Goal: Task Accomplishment & Management: Manage account settings

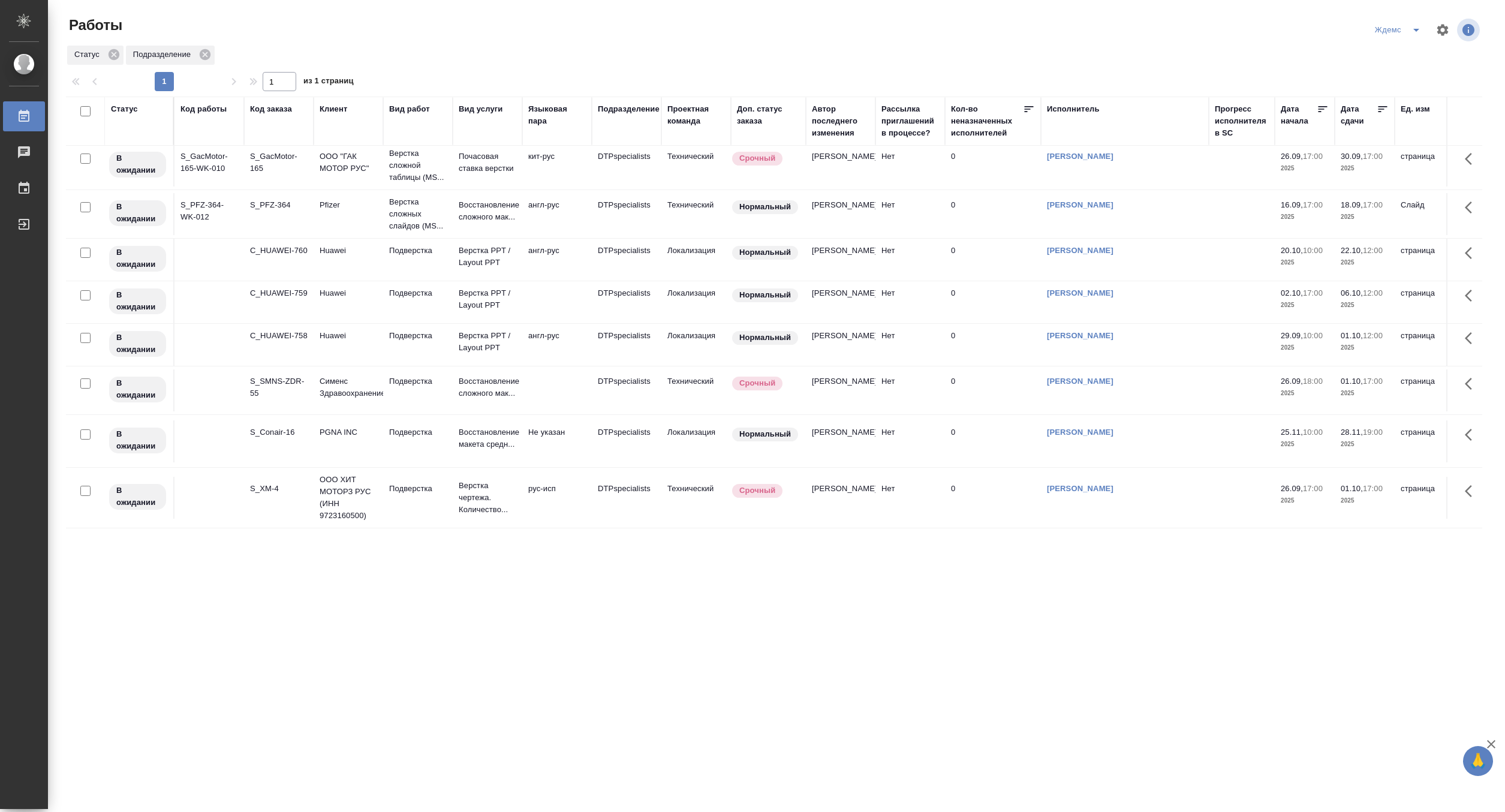
scroll to position [116, 0]
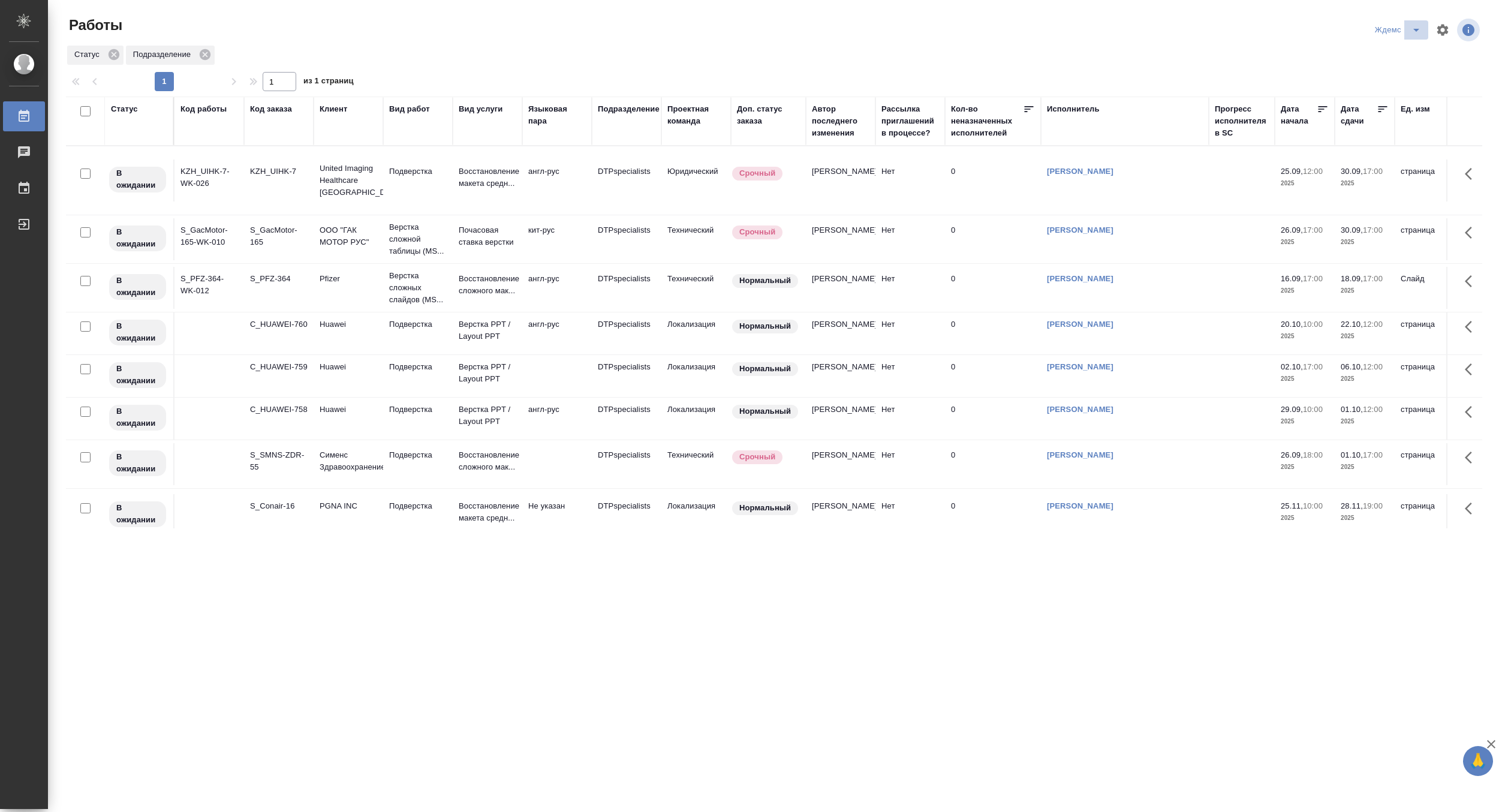
click at [1414, 25] on icon "split button" at bounding box center [1416, 30] width 15 height 15
click at [1406, 49] on li "Матвеева_В работе" at bounding box center [1405, 54] width 115 height 19
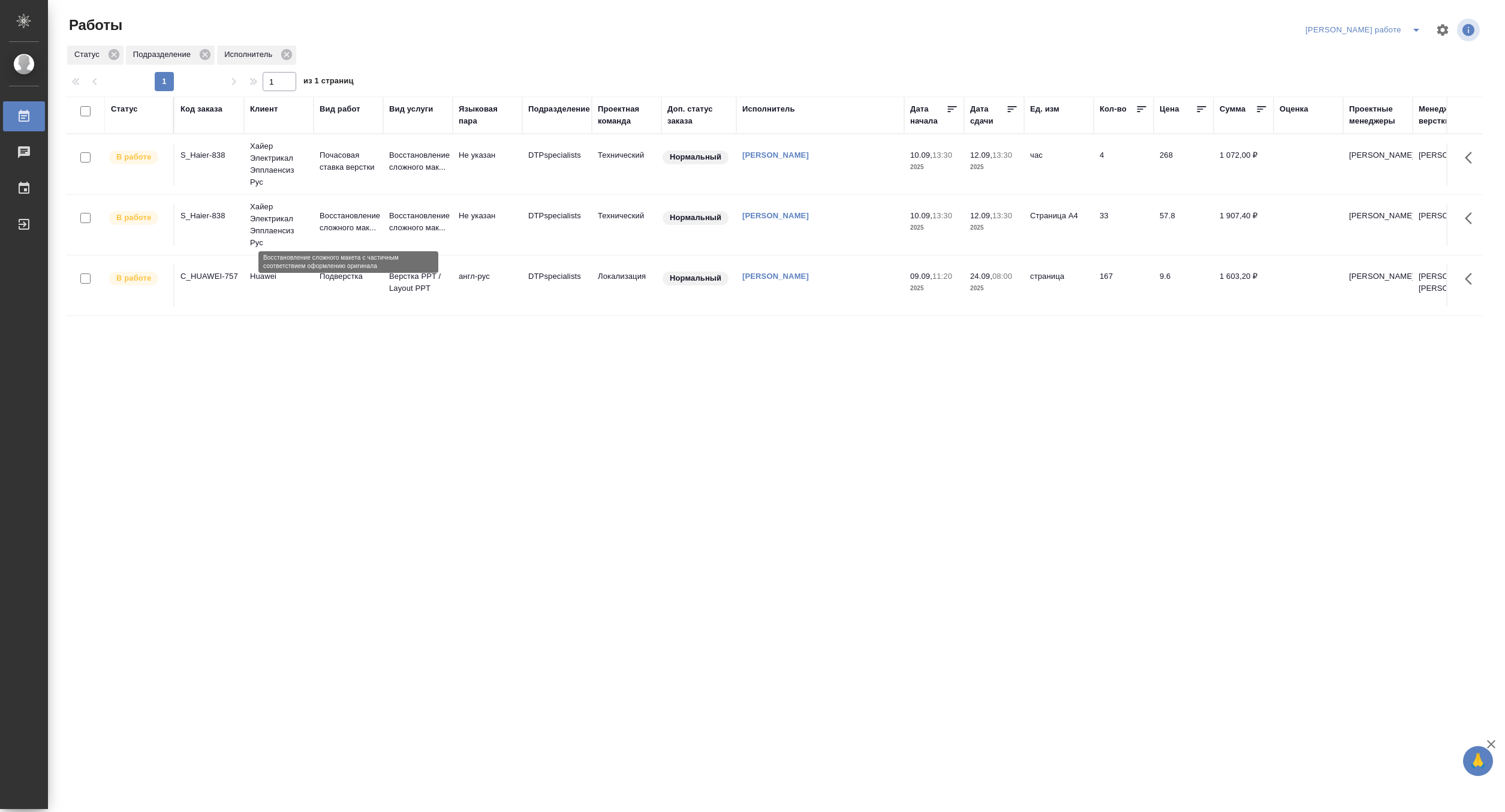
click at [346, 226] on p "Восстановление сложного мак..." at bounding box center [348, 221] width 57 height 24
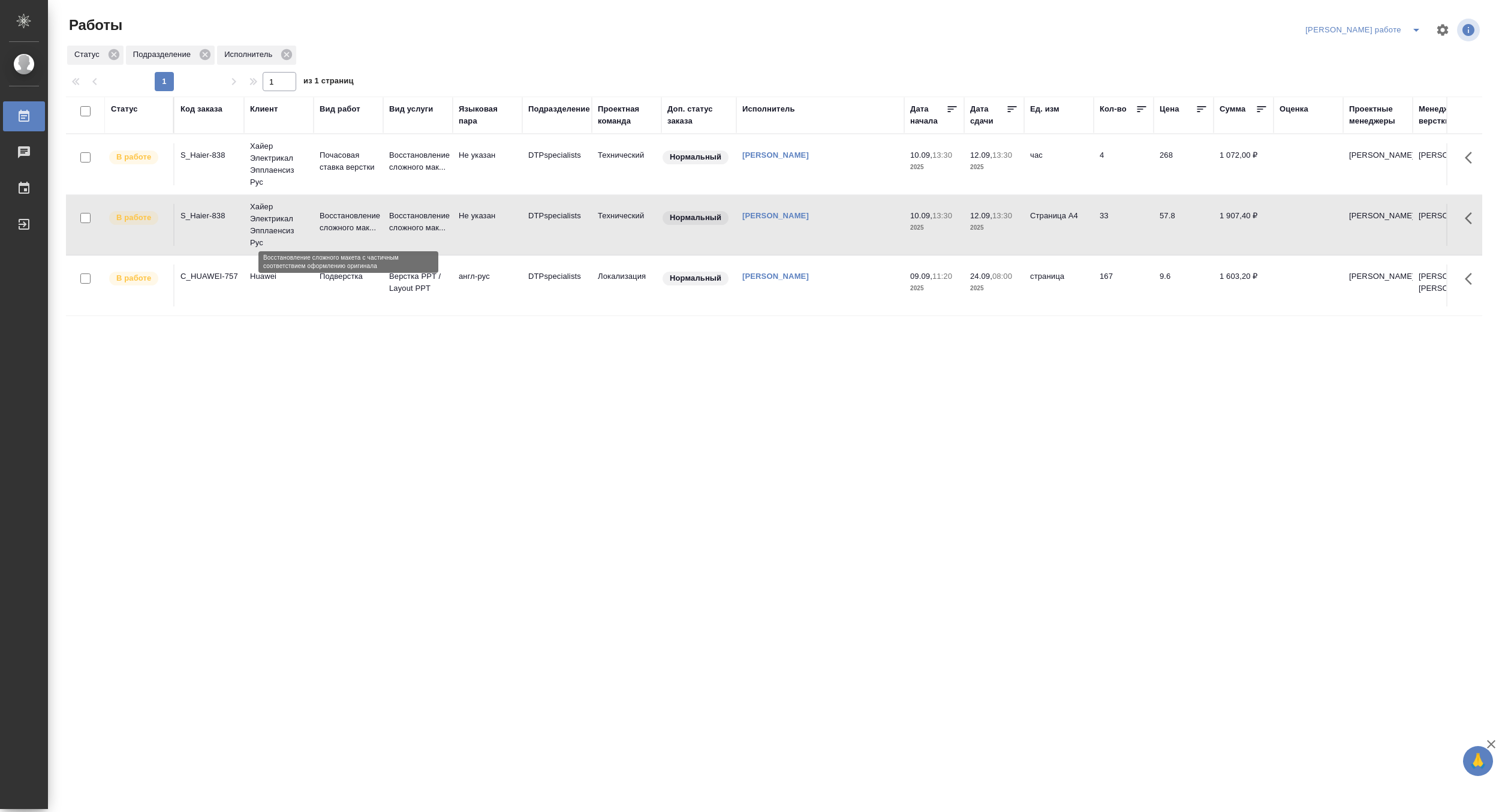
click at [346, 226] on p "Восстановление сложного мак..." at bounding box center [348, 221] width 57 height 24
click at [353, 211] on p "Восстановление сложного мак..." at bounding box center [348, 221] width 57 height 24
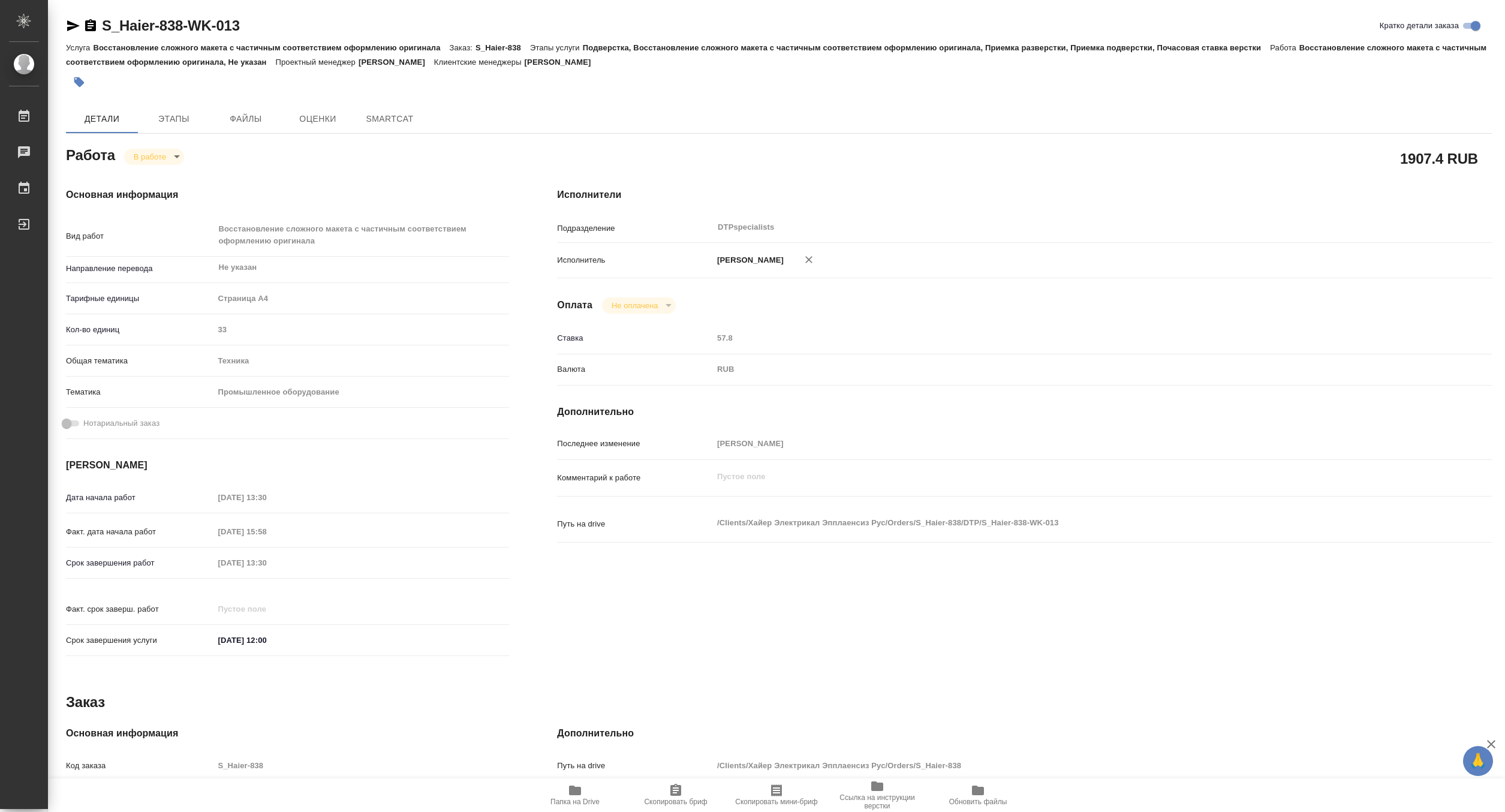
type textarea "x"
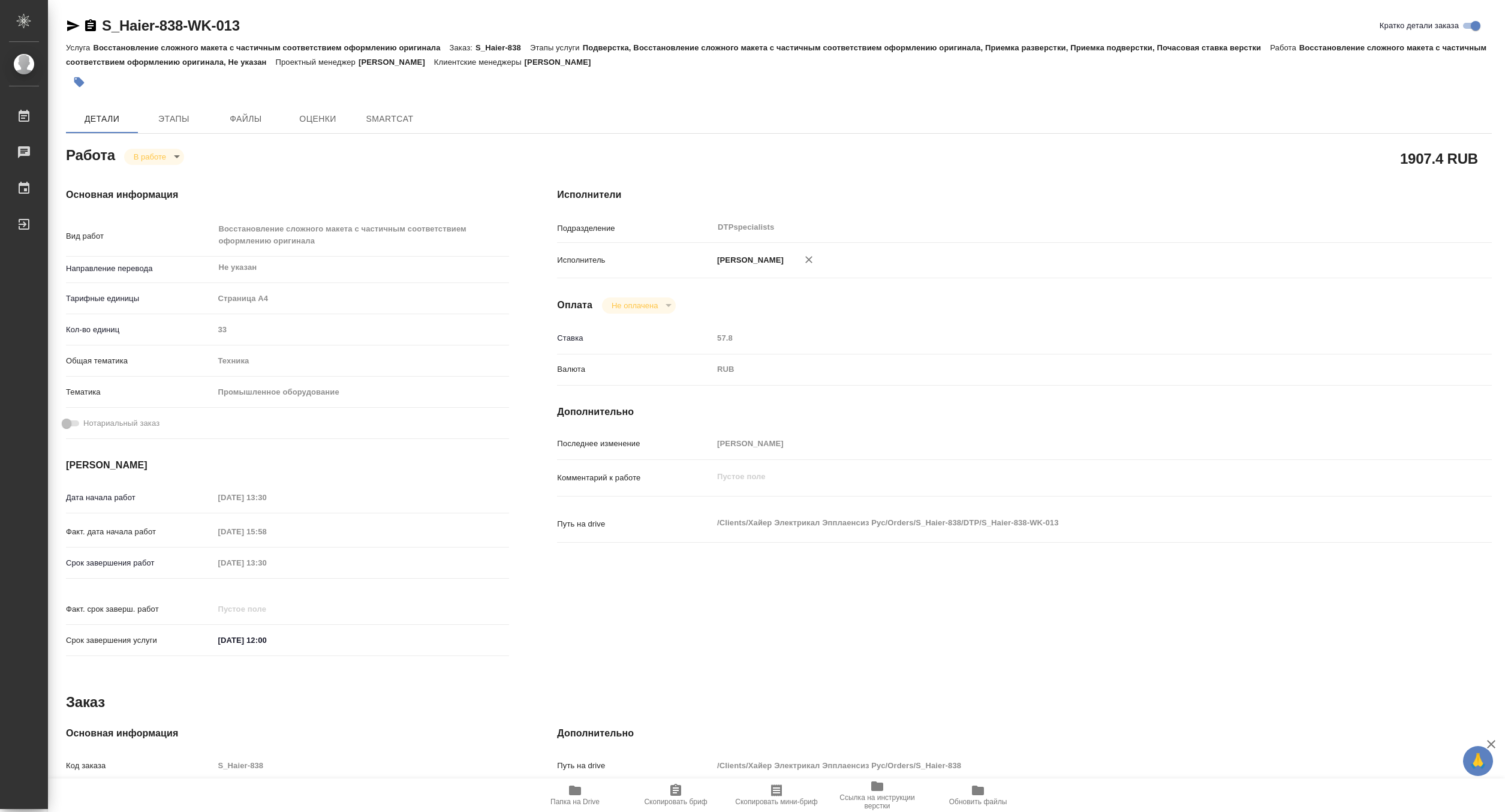
type textarea "x"
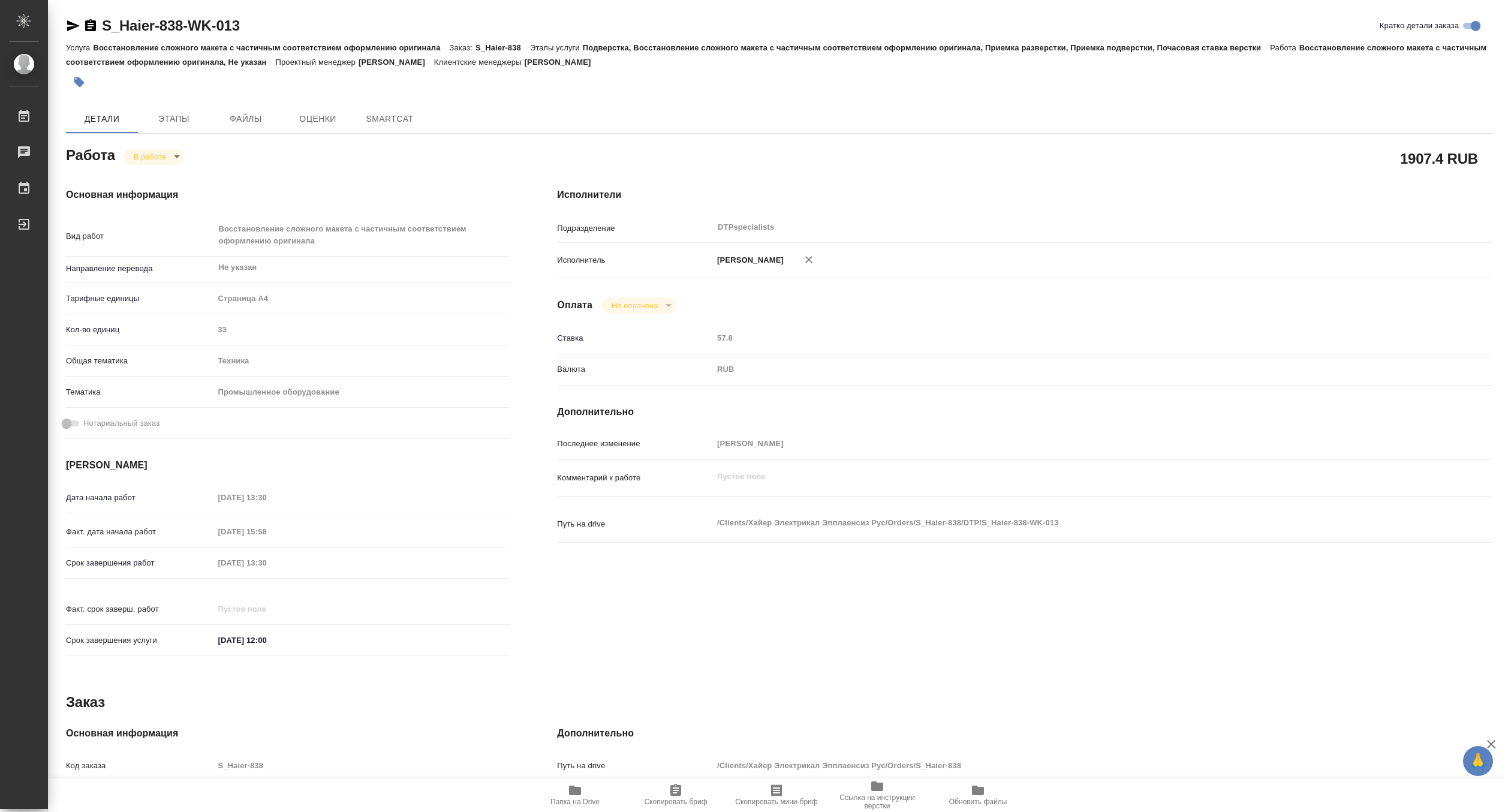
type textarea "x"
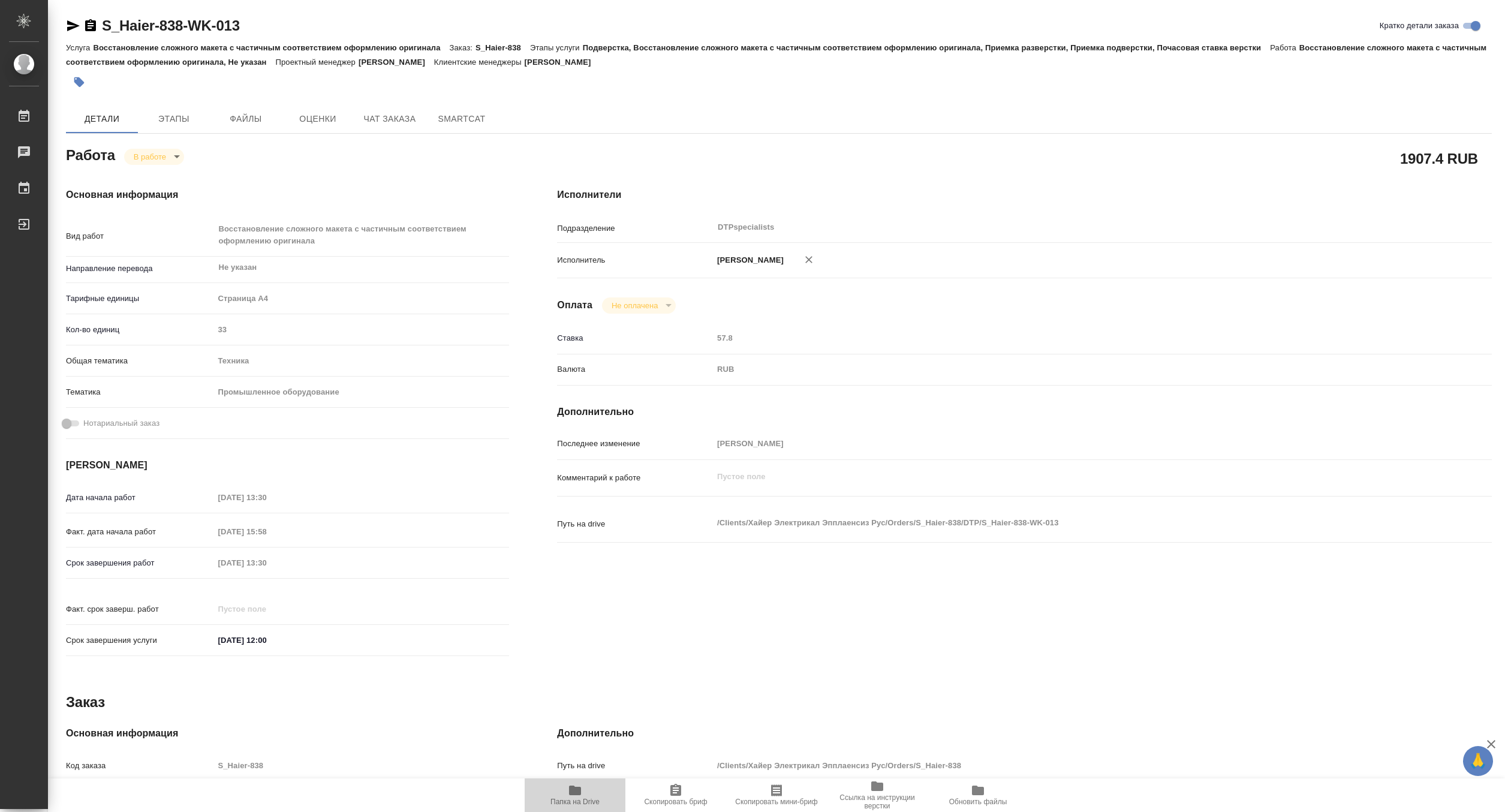
click at [595, 799] on span "Папка на Drive" at bounding box center [575, 802] width 49 height 9
type textarea "x"
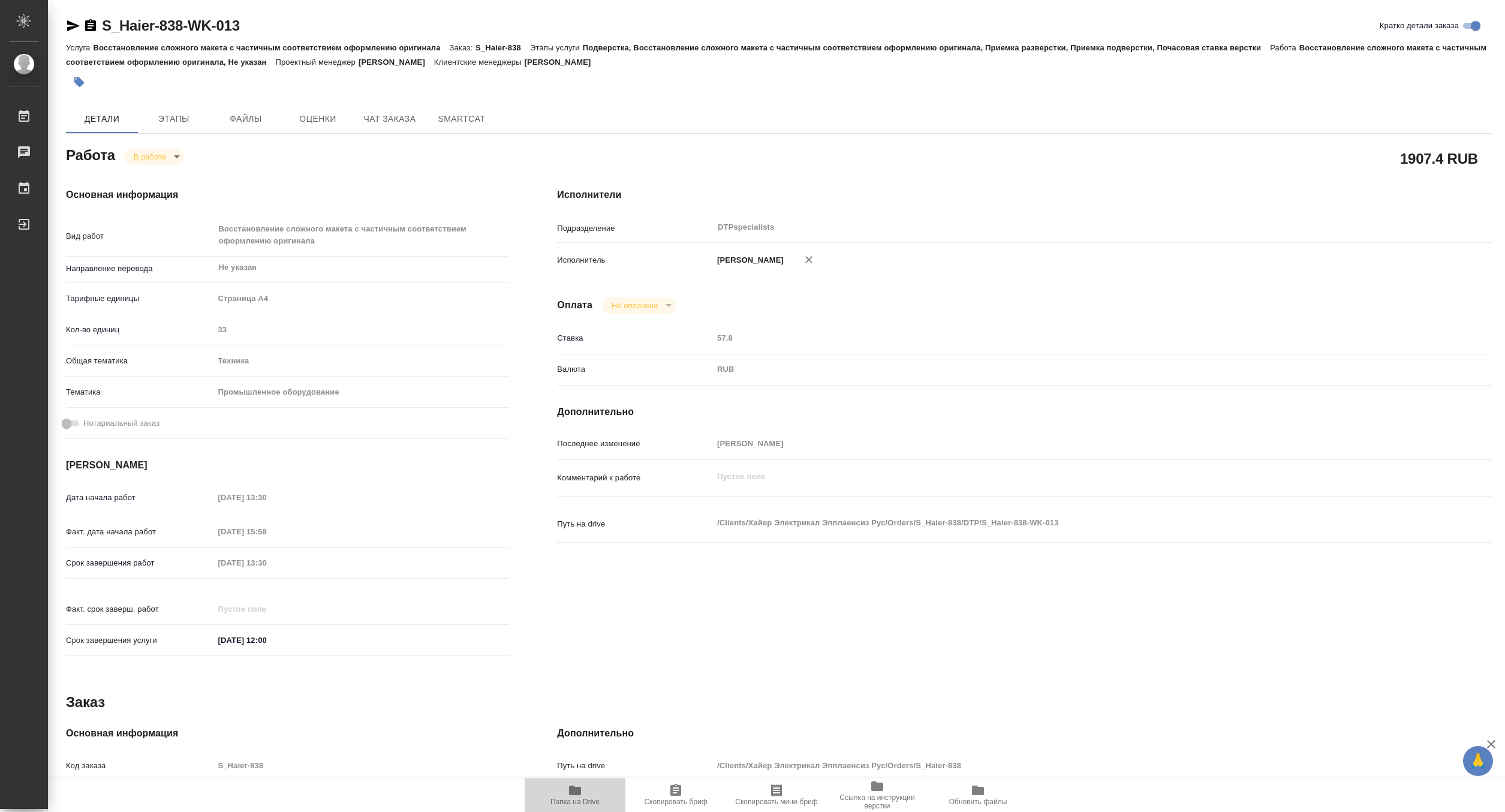
type textarea "x"
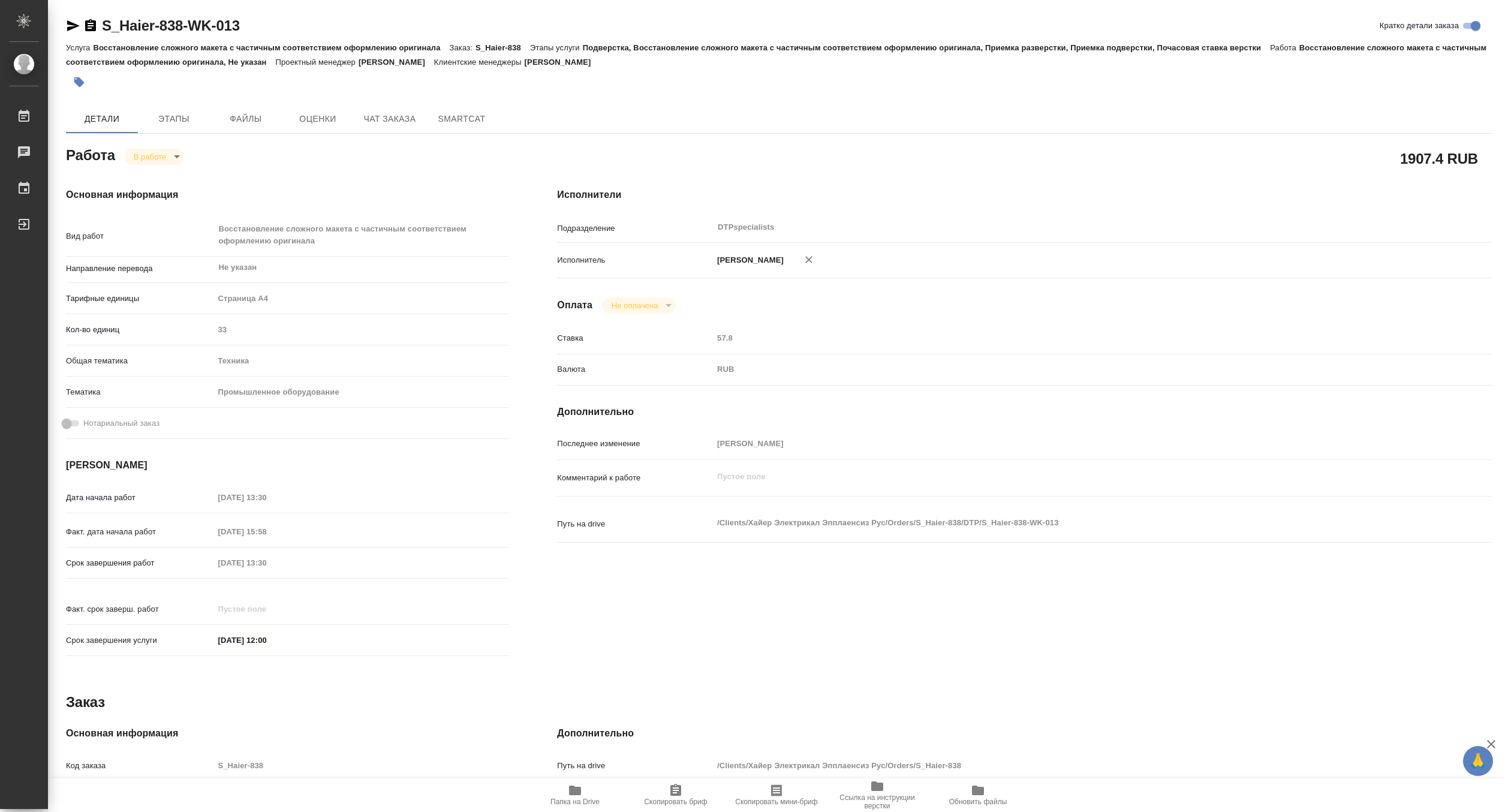
type textarea "x"
drag, startPoint x: 249, startPoint y: 23, endPoint x: 105, endPoint y: 11, distance: 144.5
click at [105, 11] on div "S_Haier-838-WK-013 Кратко детали заказа Услуга Восстановление сложного макета с…" at bounding box center [779, 523] width 1440 height 1047
copy link "S_Haier-838-WK-013"
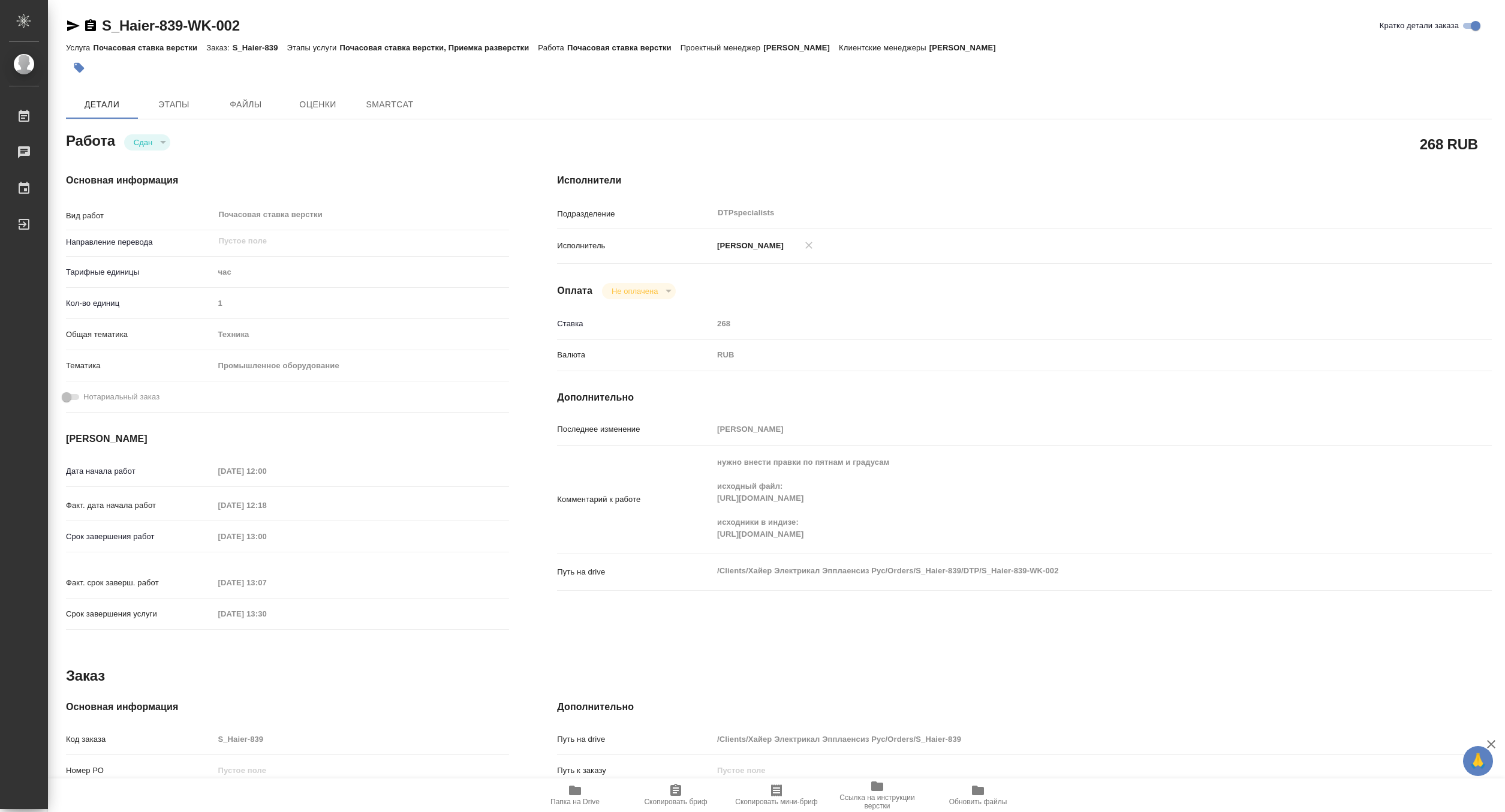
type textarea "x"
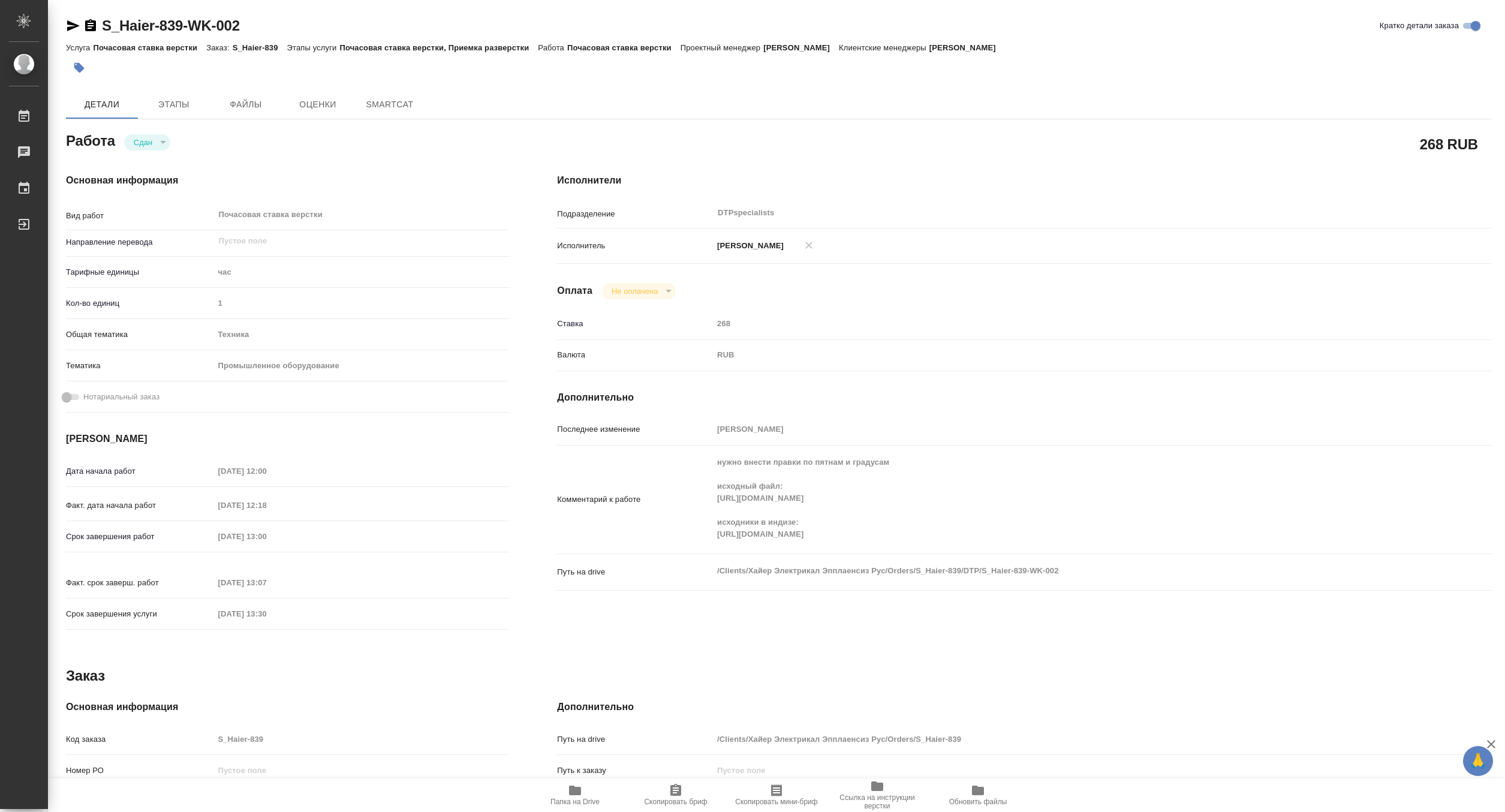
type textarea "x"
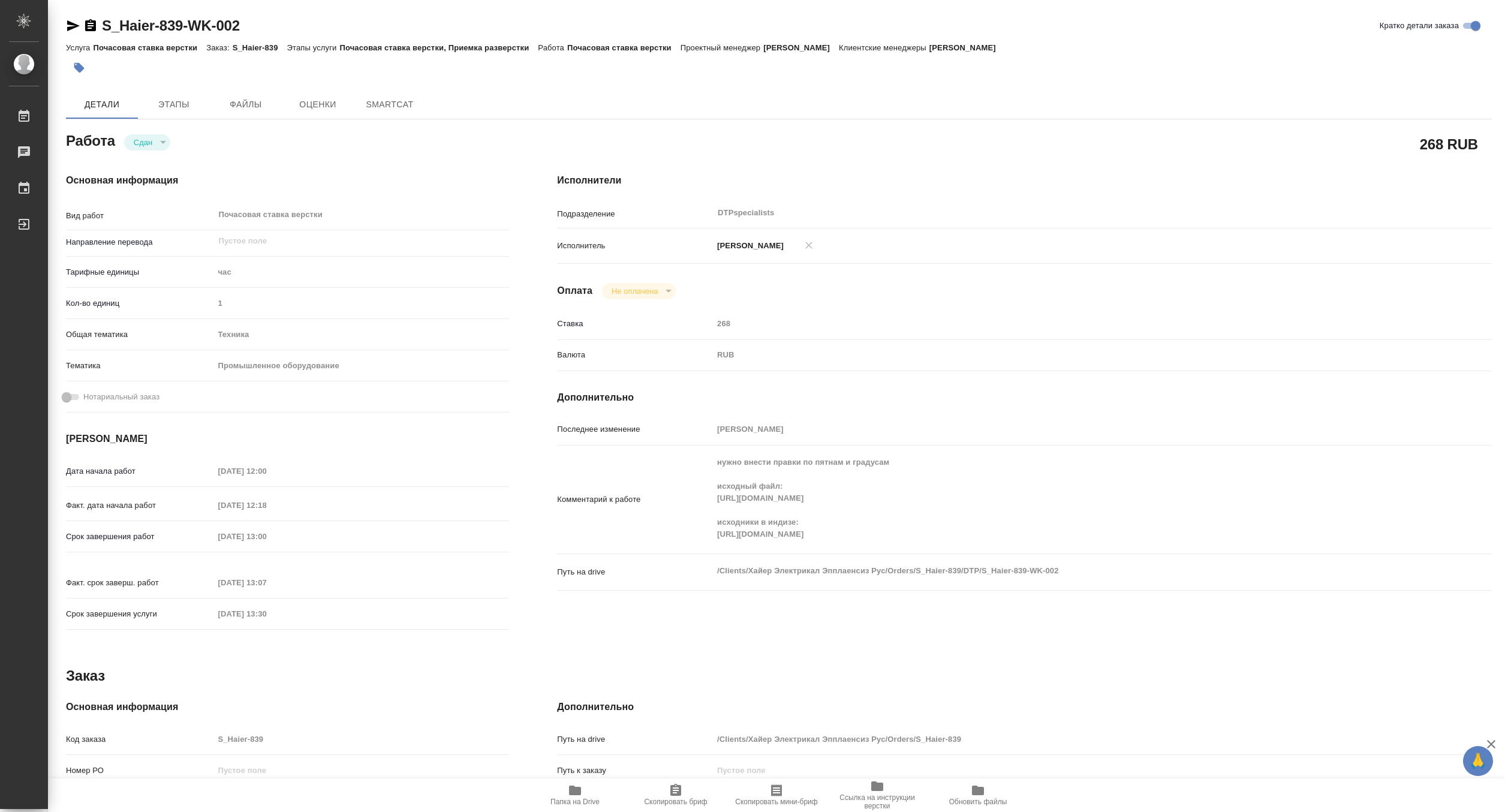
type textarea "x"
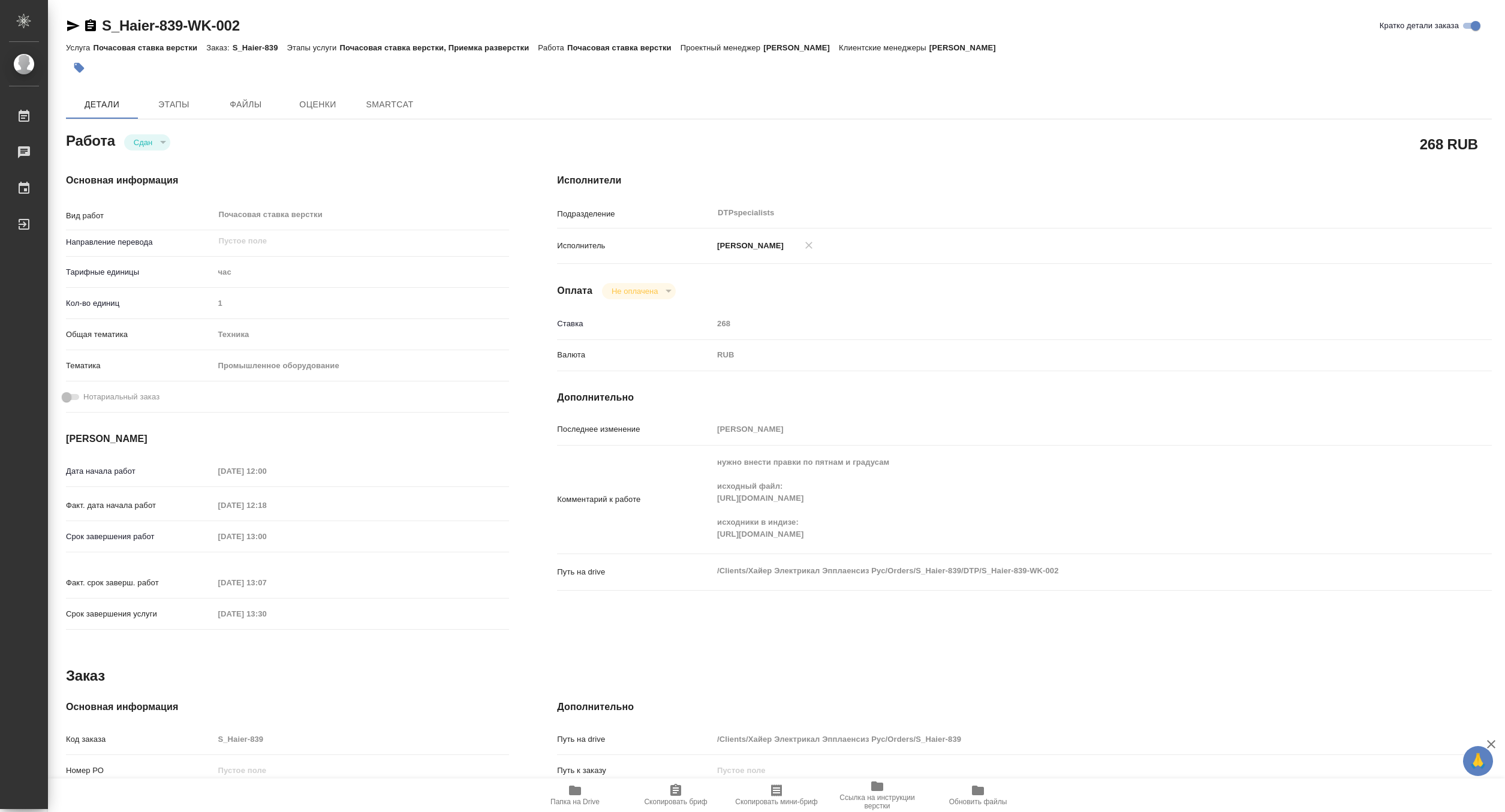
type textarea "x"
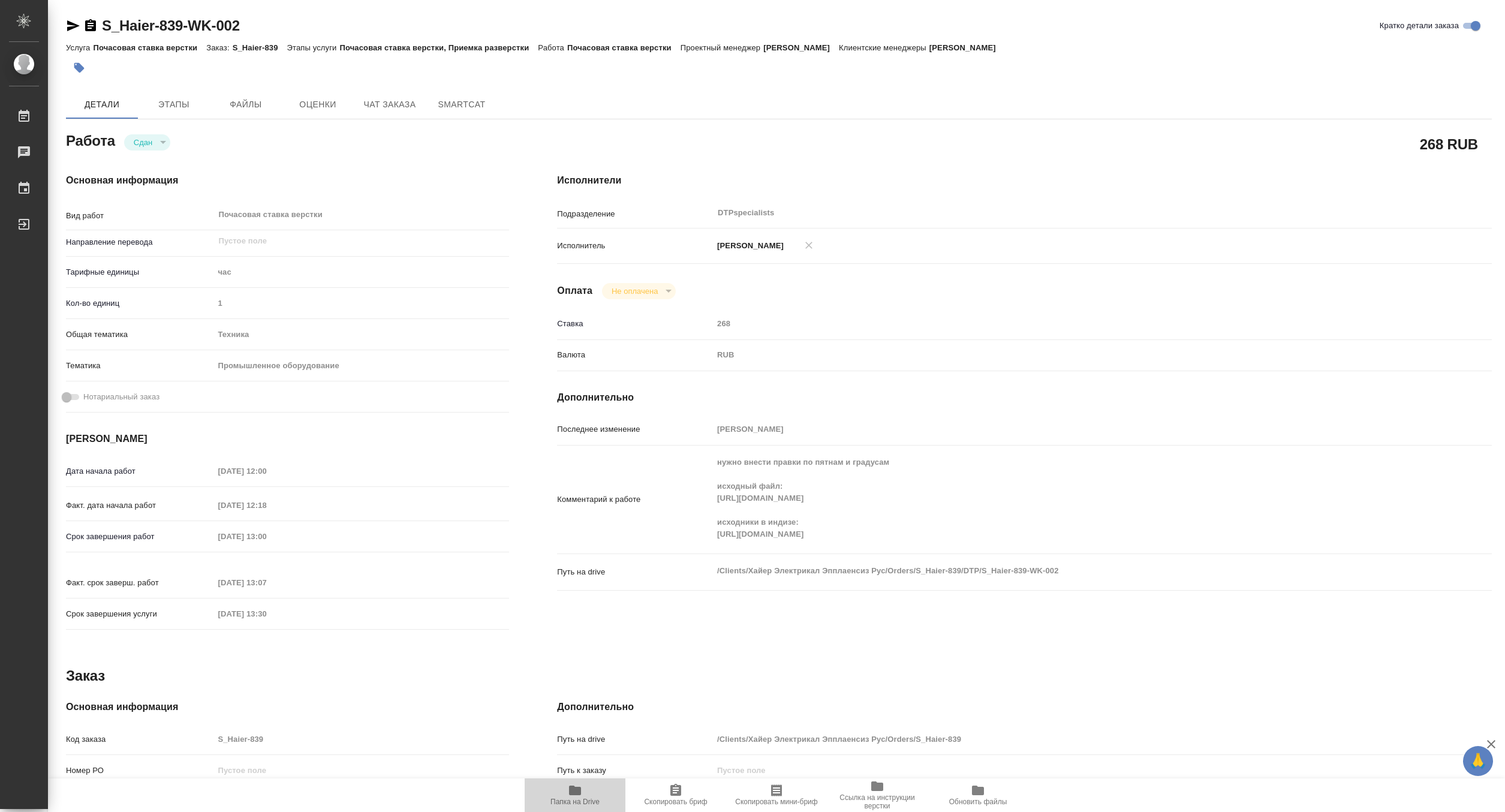
click at [579, 803] on span "Папка на Drive" at bounding box center [575, 802] width 49 height 9
type textarea "x"
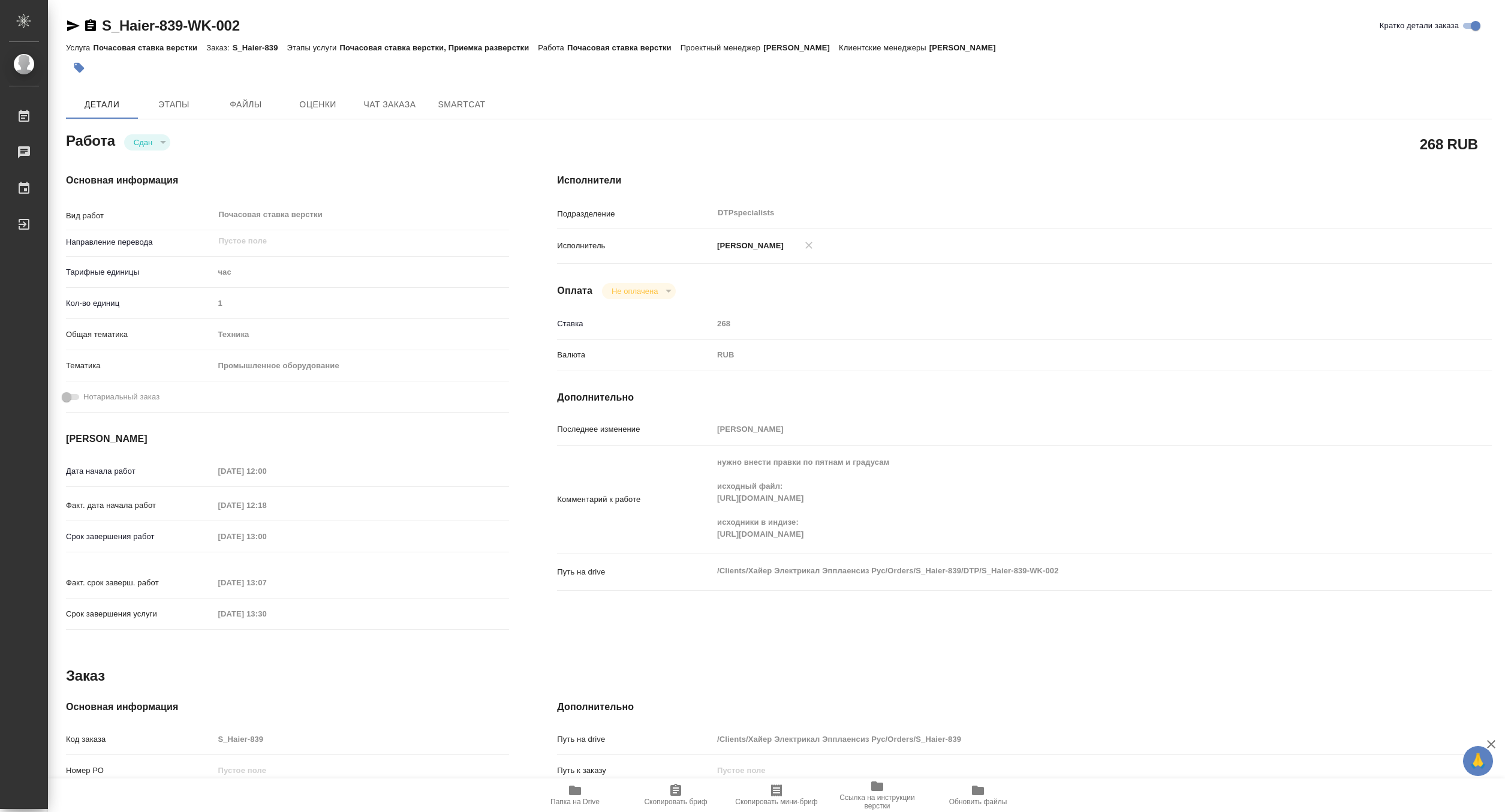
type textarea "x"
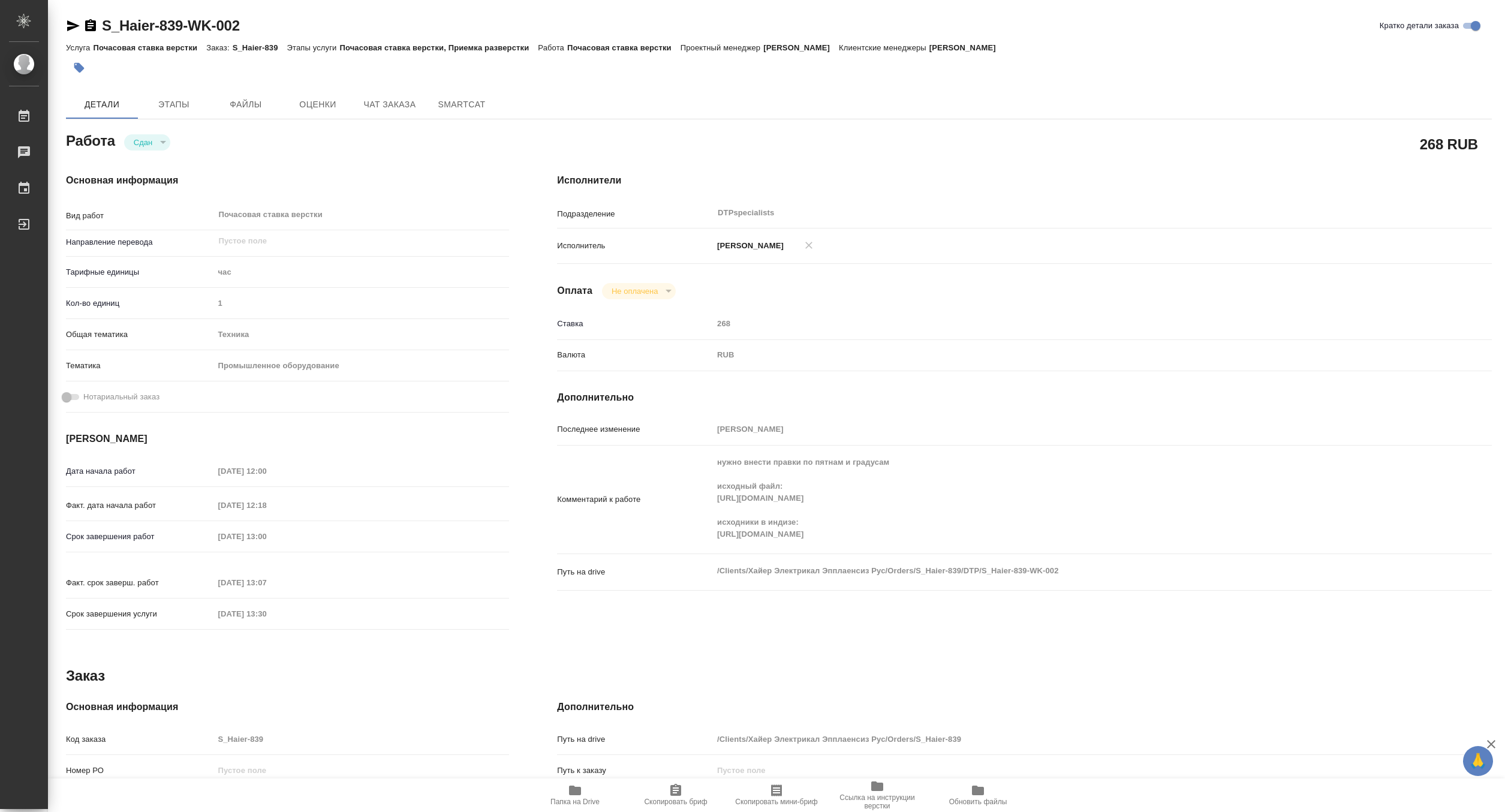
type textarea "x"
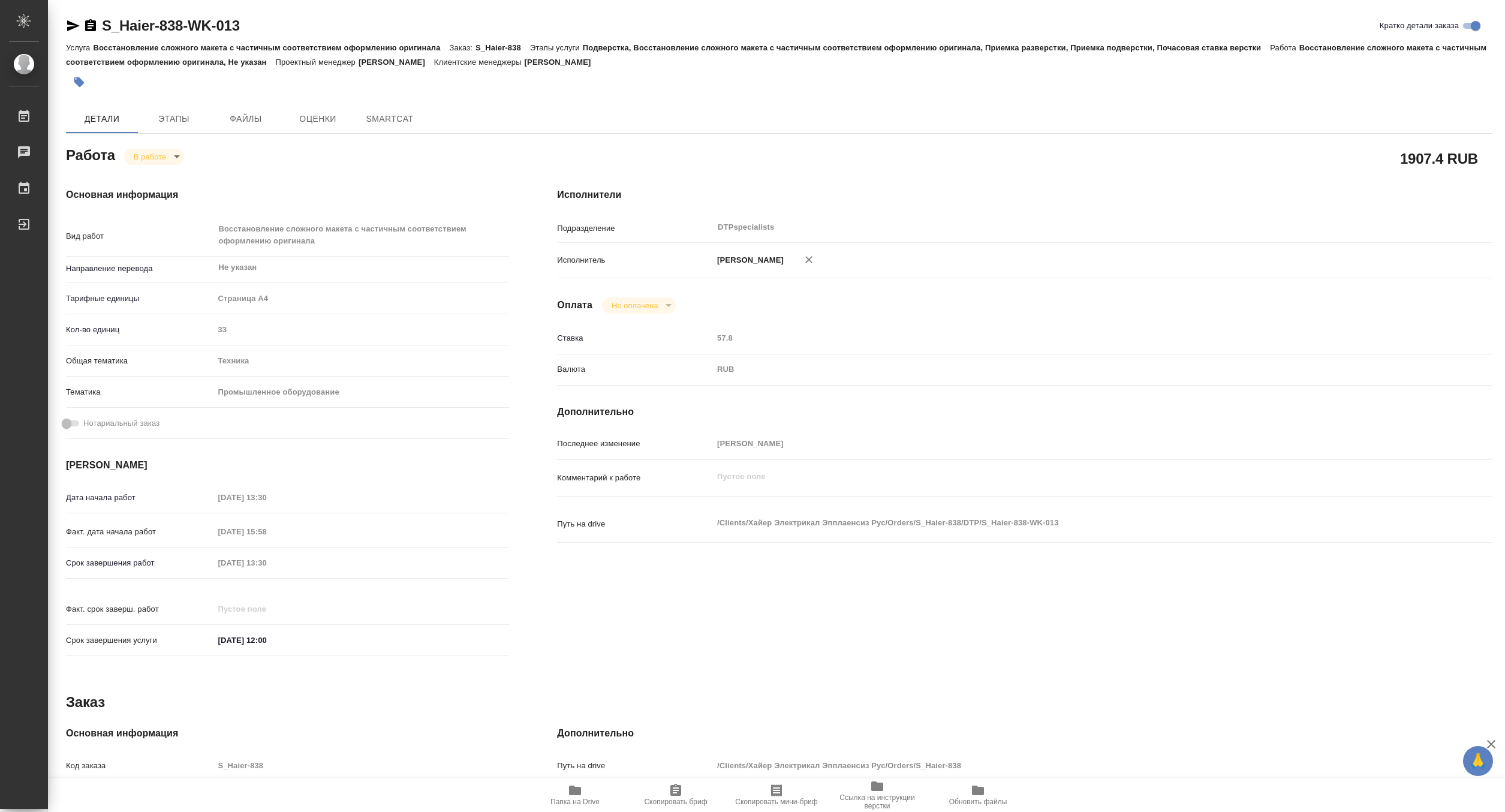
type textarea "x"
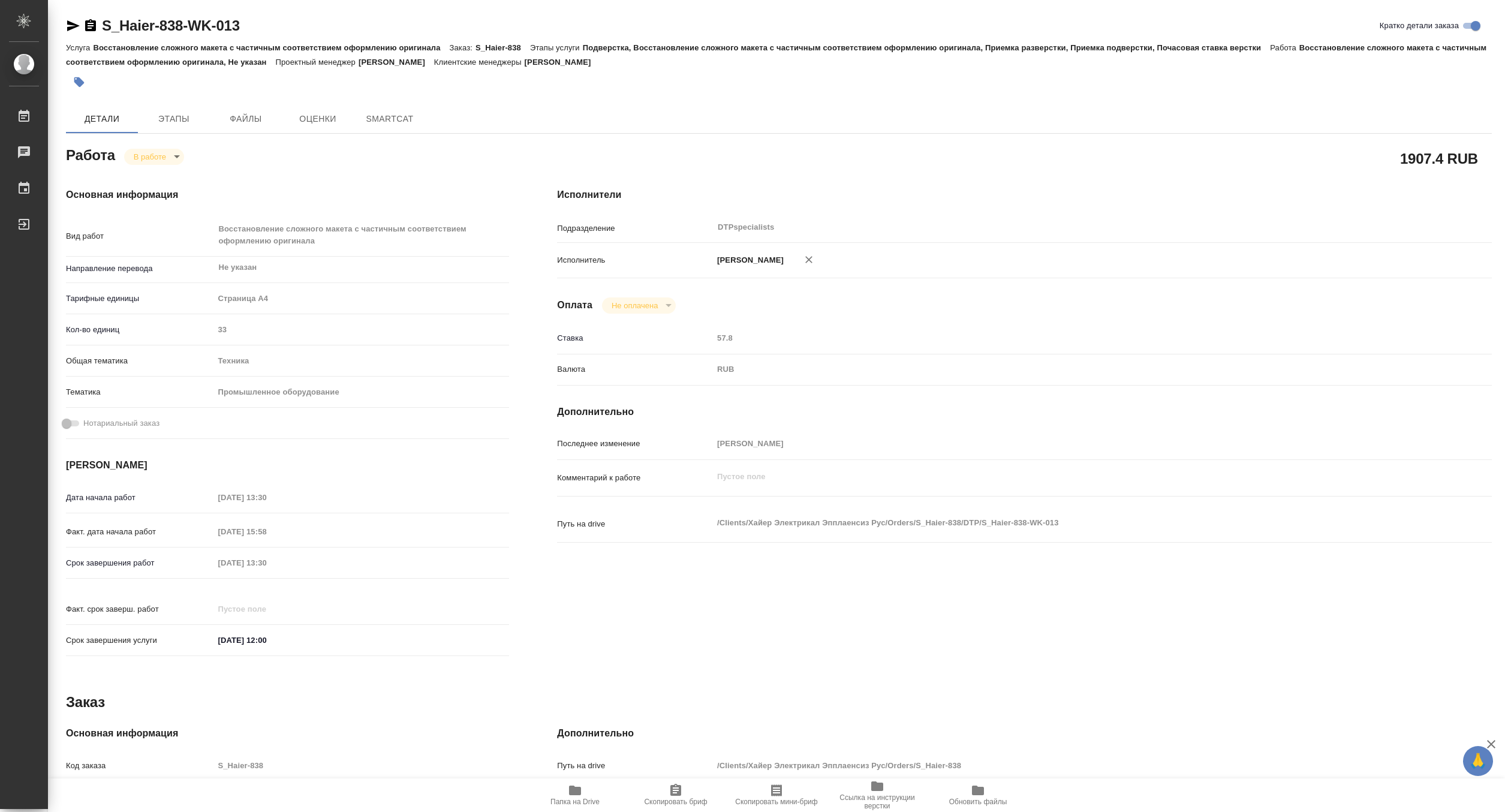
type textarea "x"
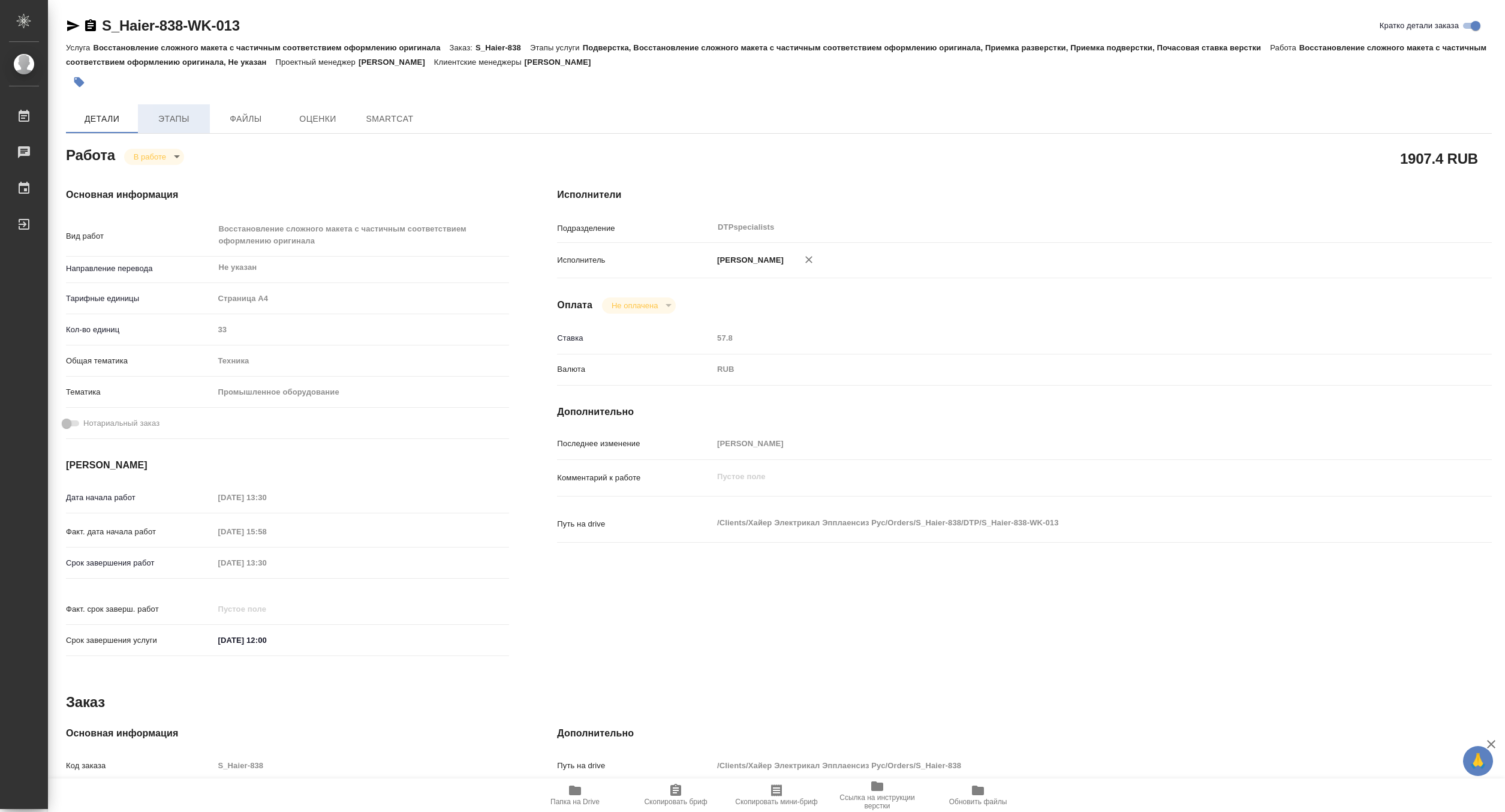
type textarea "x"
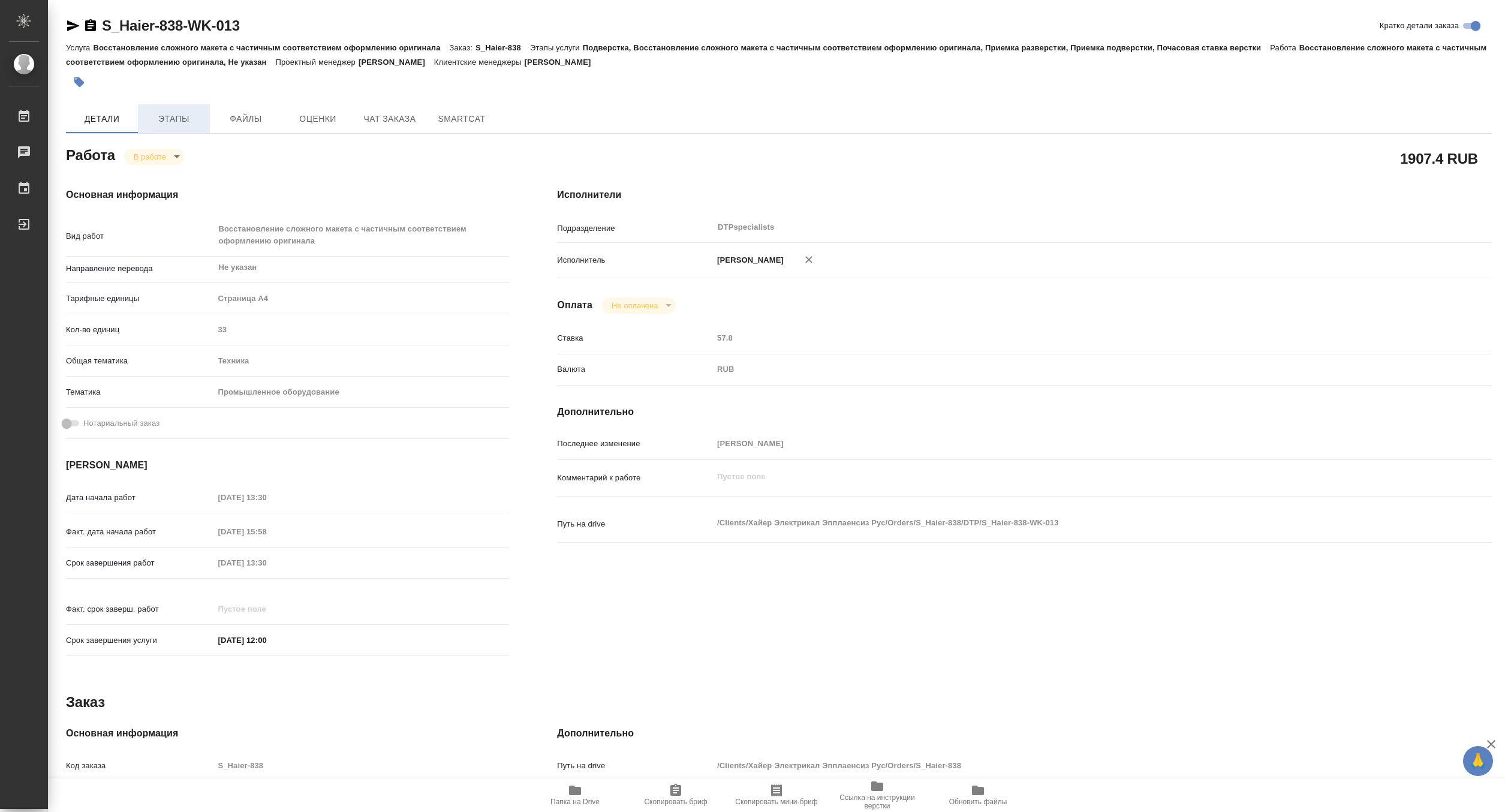
click at [172, 120] on span "Этапы" at bounding box center [173, 119] width 57 height 15
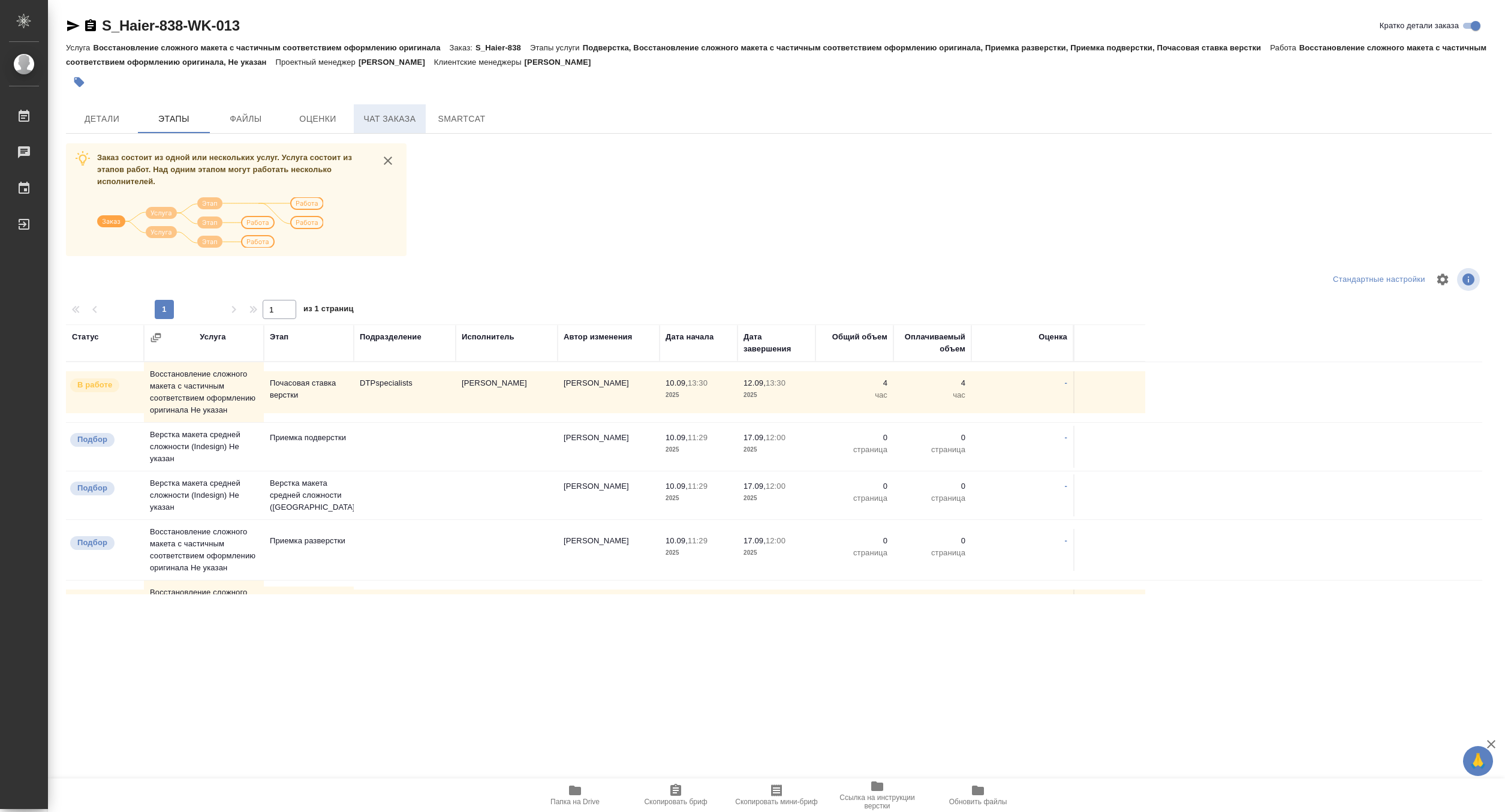
click at [400, 115] on span "Чат заказа" at bounding box center [389, 119] width 57 height 15
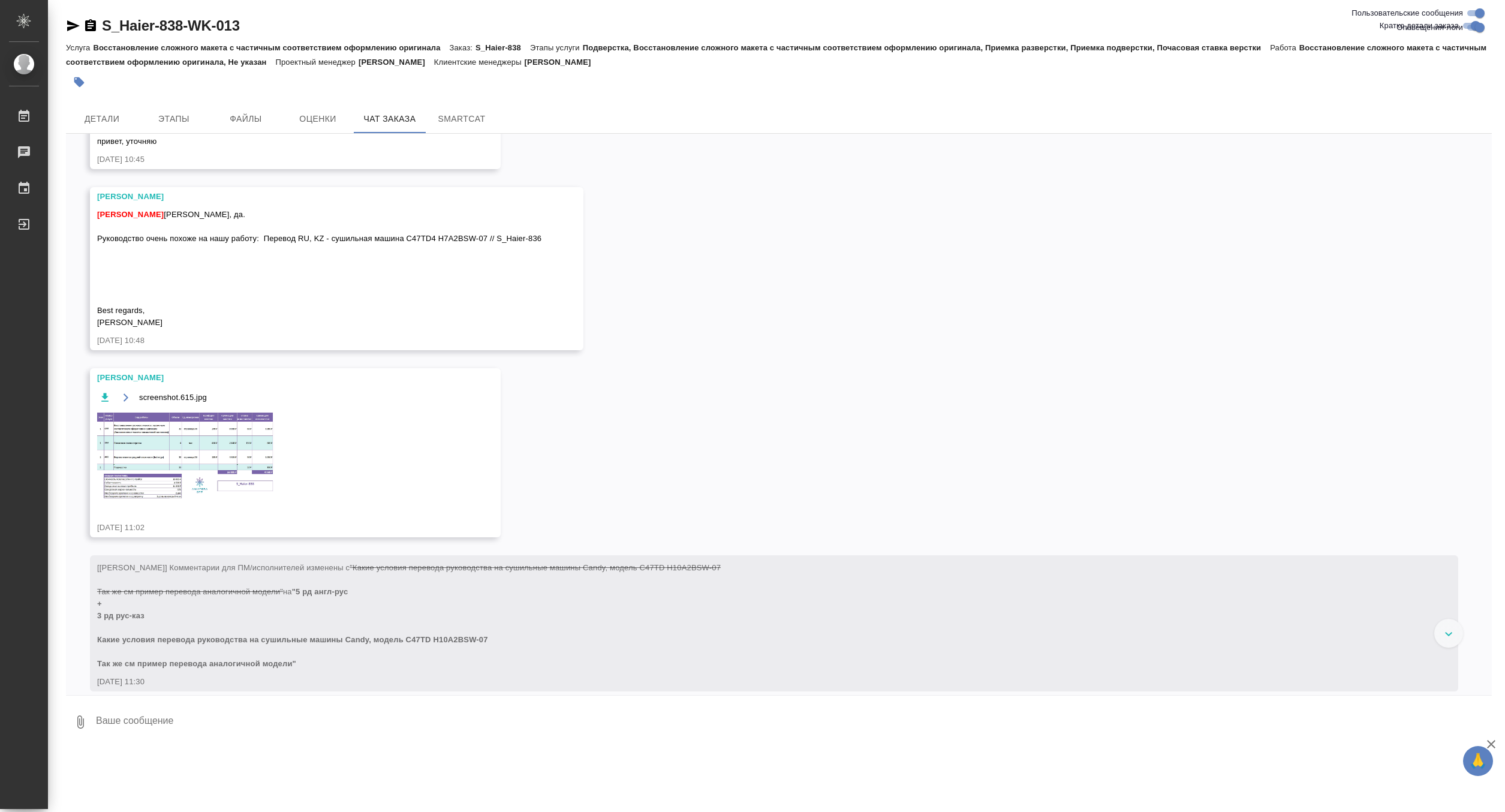
scroll to position [730, 0]
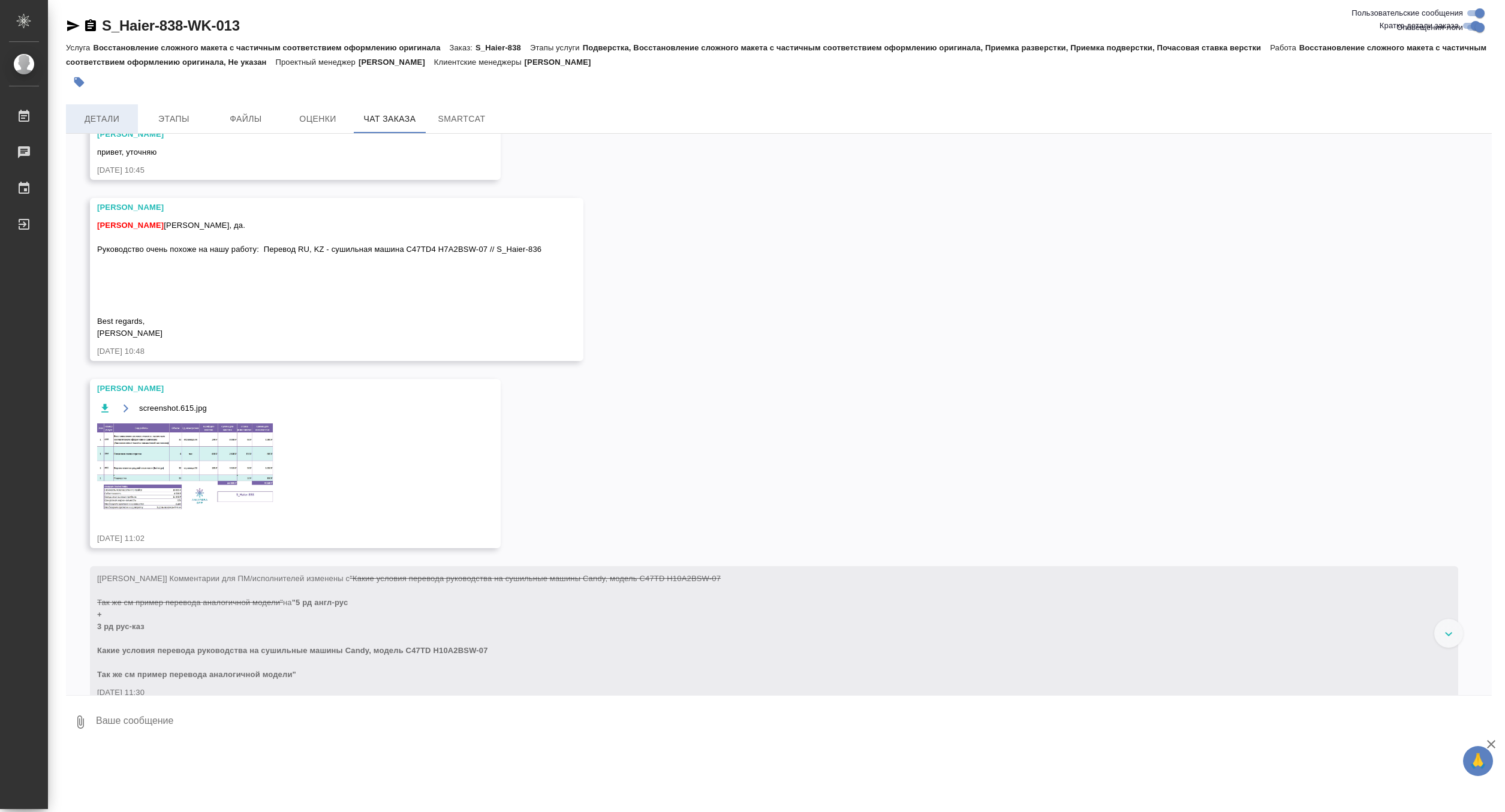
click at [118, 112] on span "Детали" at bounding box center [102, 119] width 57 height 15
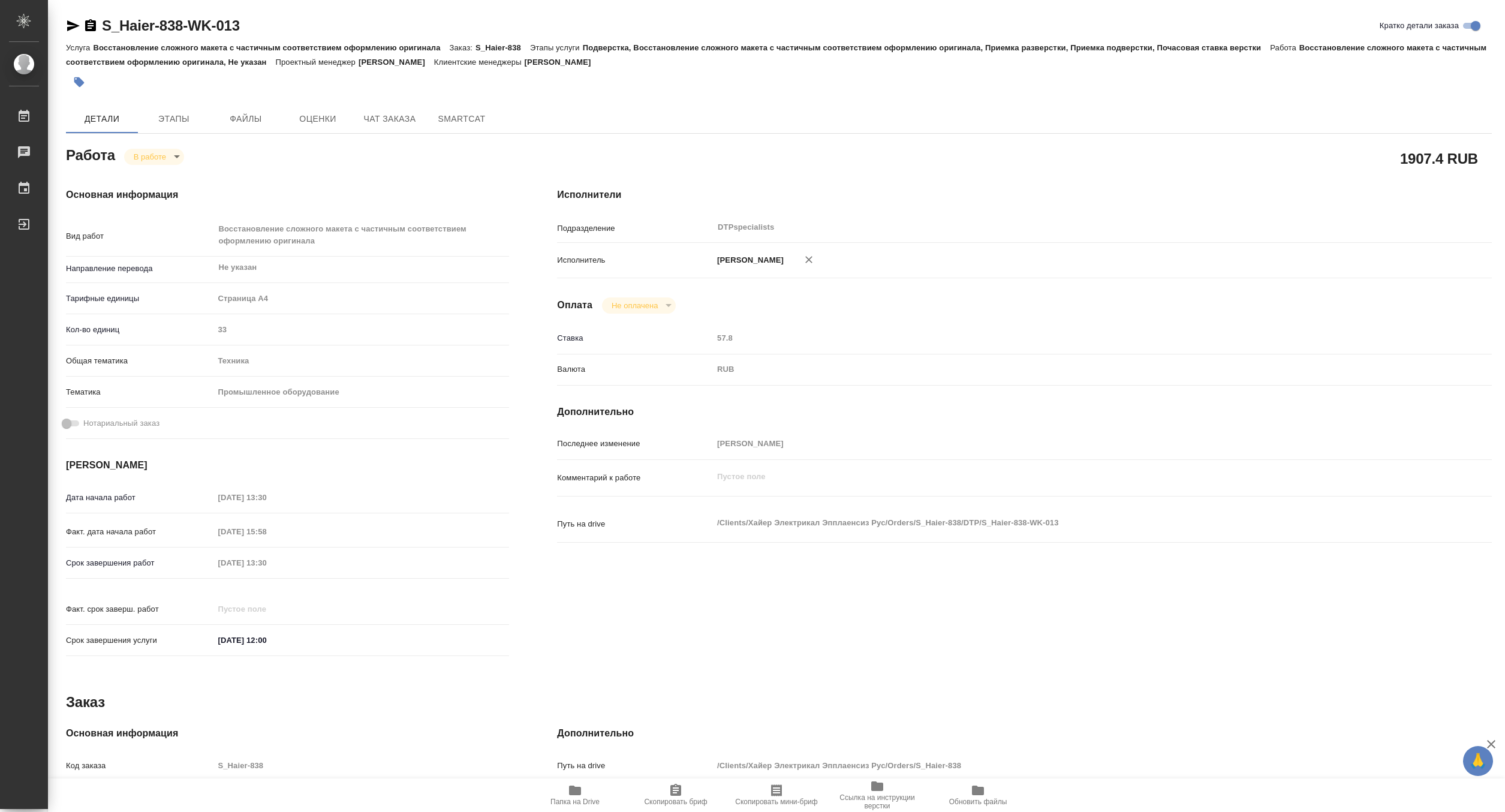
type textarea "x"
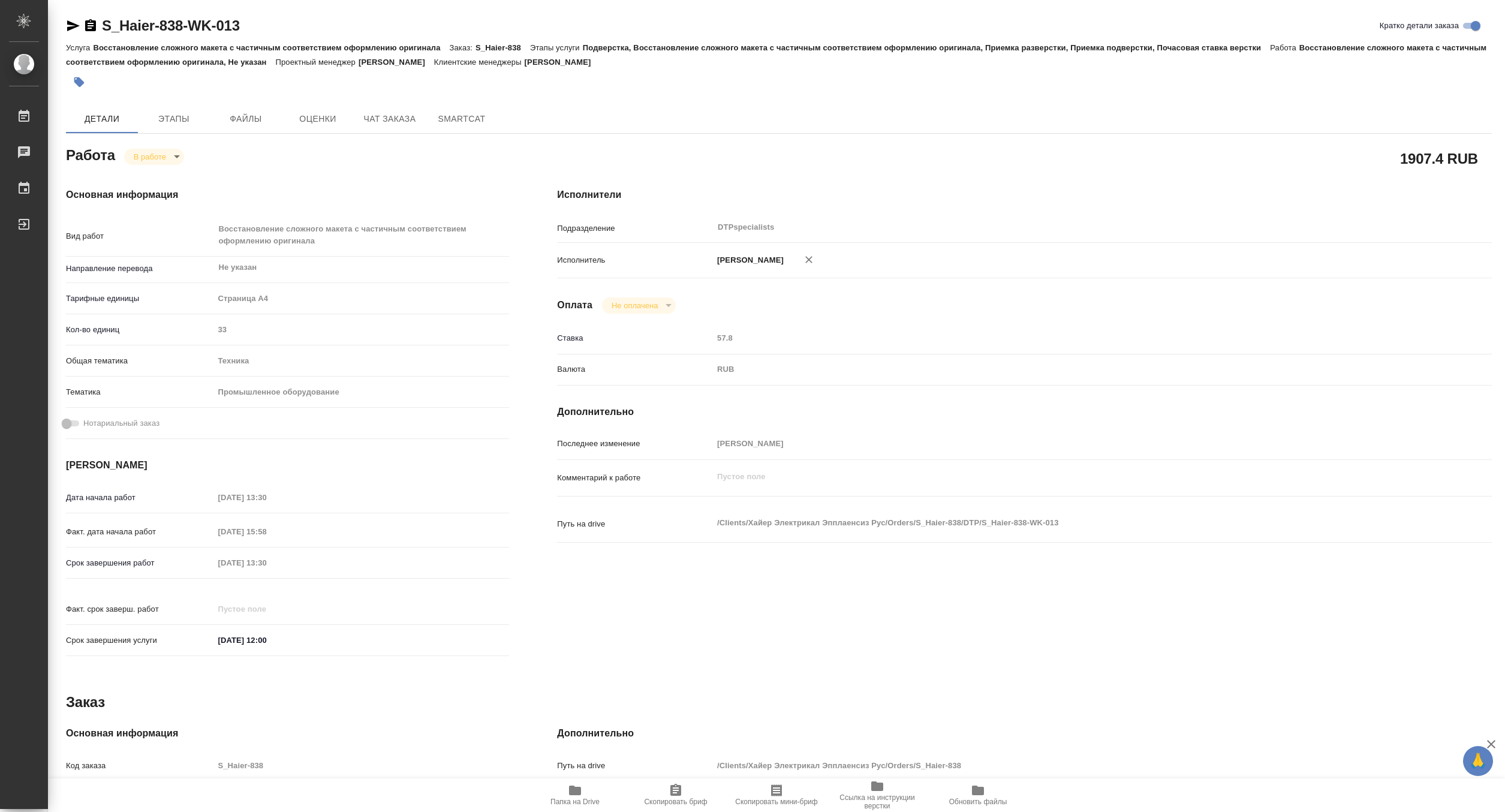
type textarea "x"
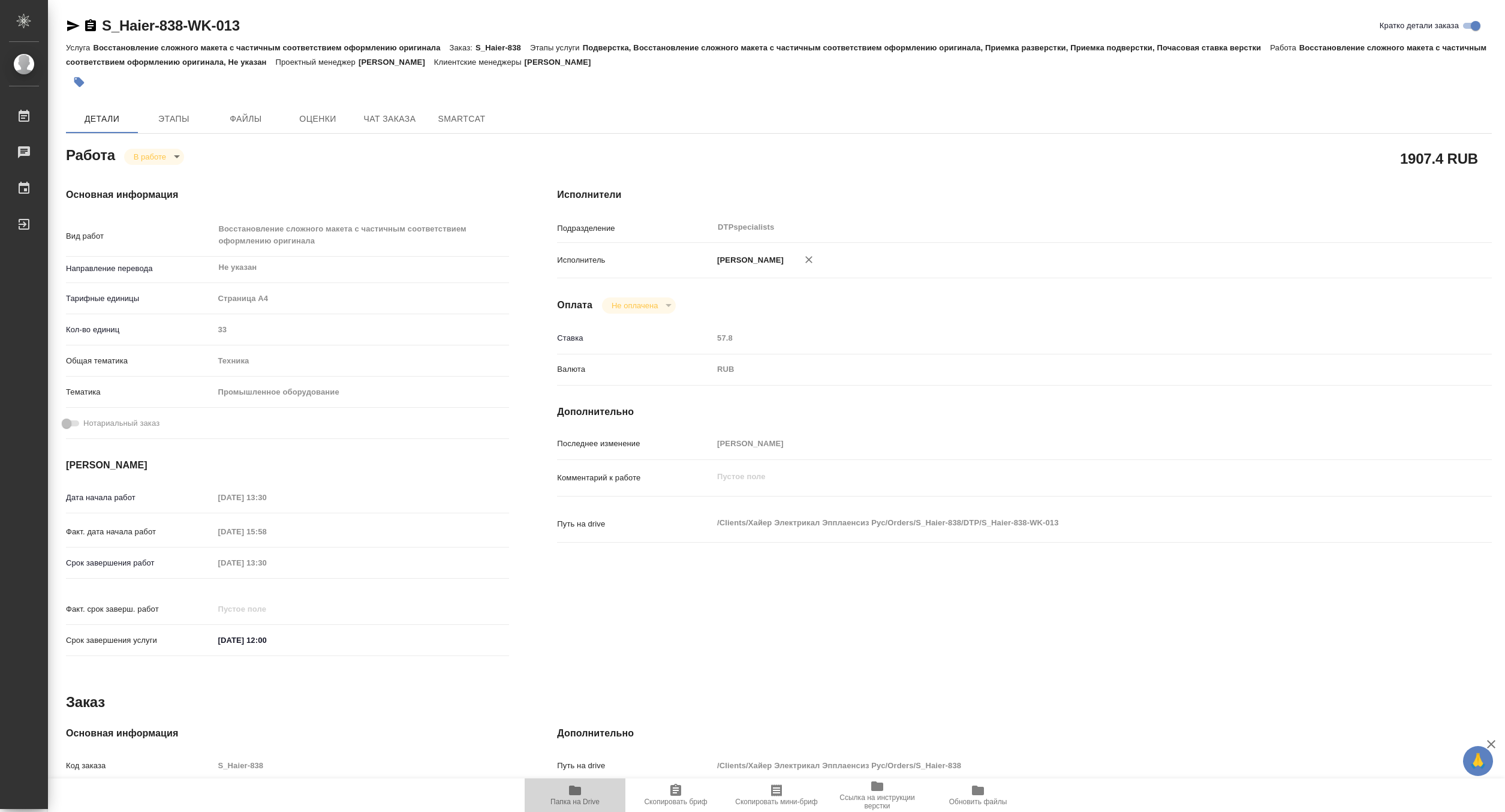
click at [576, 781] on button "Папка на Drive" at bounding box center [575, 795] width 100 height 33
